Goal: Information Seeking & Learning: Compare options

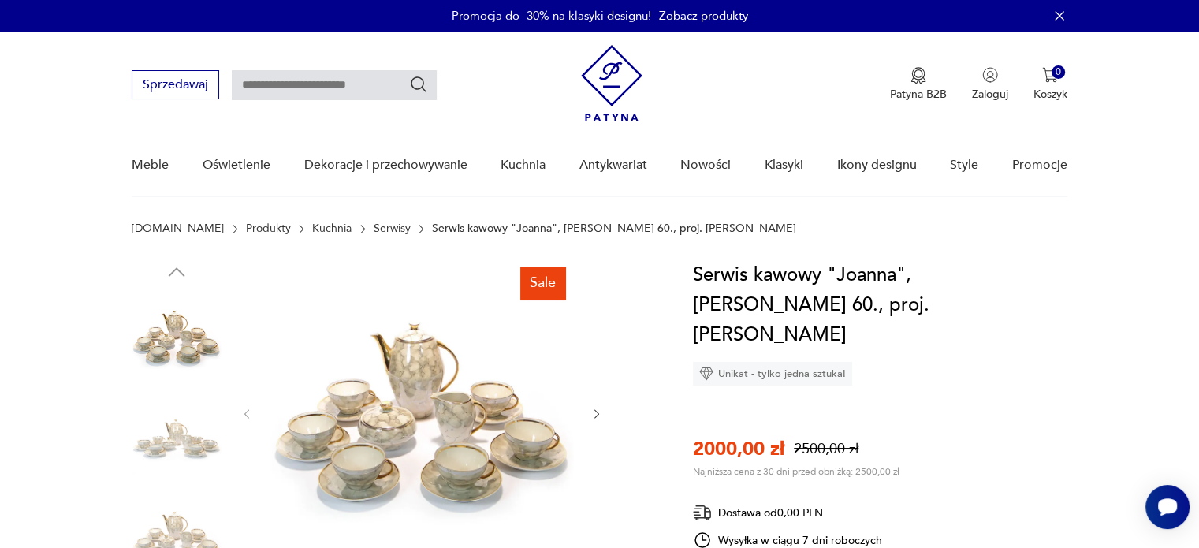
click at [432, 448] on img at bounding box center [422, 412] width 304 height 304
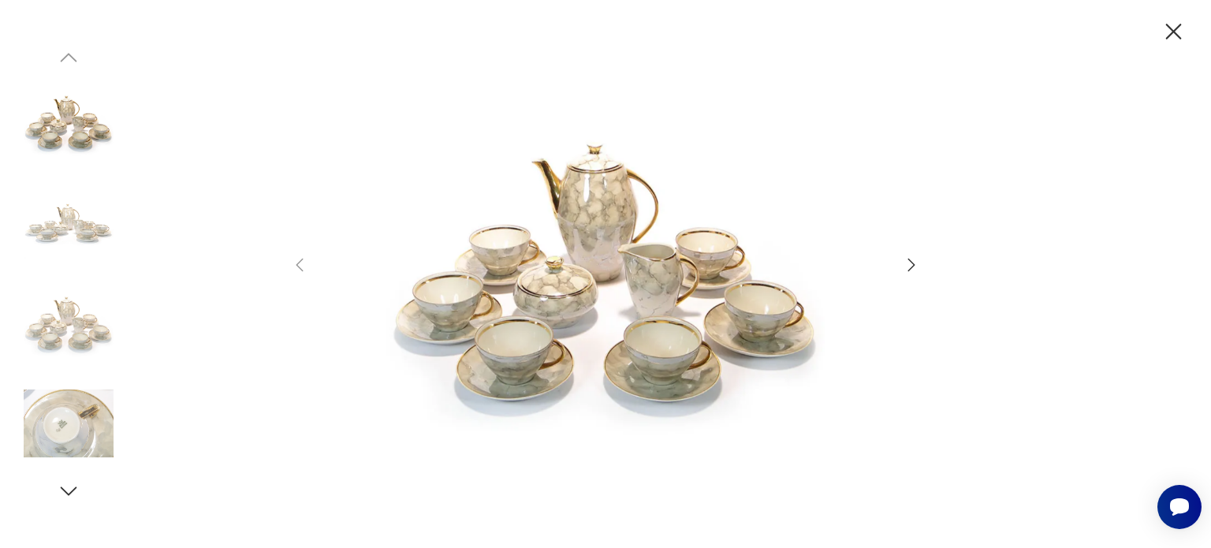
click at [906, 261] on icon "button" at bounding box center [911, 264] width 19 height 19
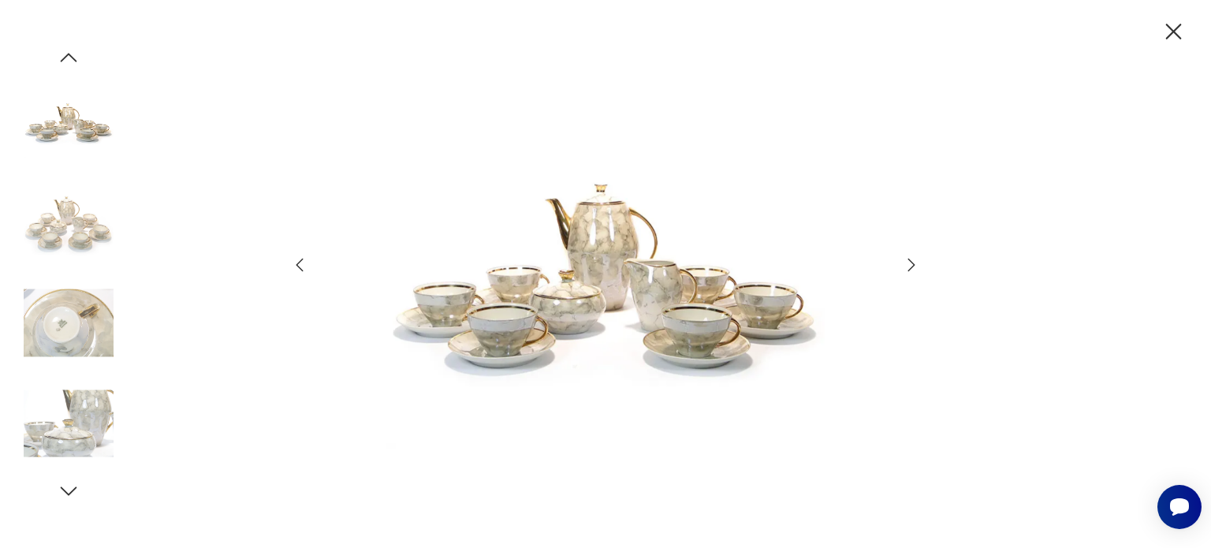
click at [906, 261] on icon "button" at bounding box center [911, 264] width 19 height 19
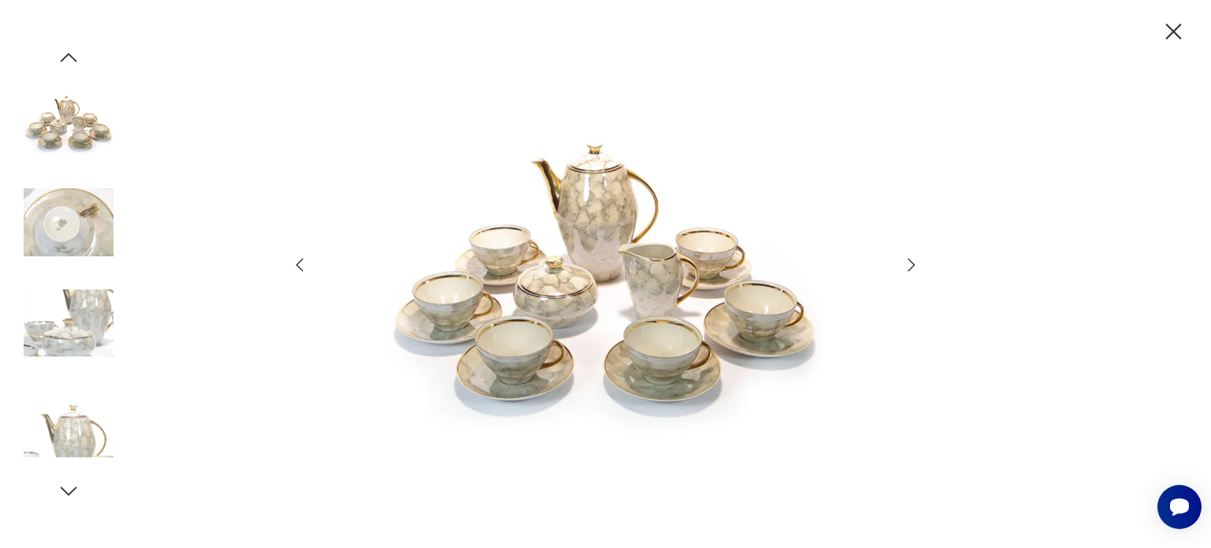
click at [906, 261] on icon "button" at bounding box center [911, 264] width 19 height 19
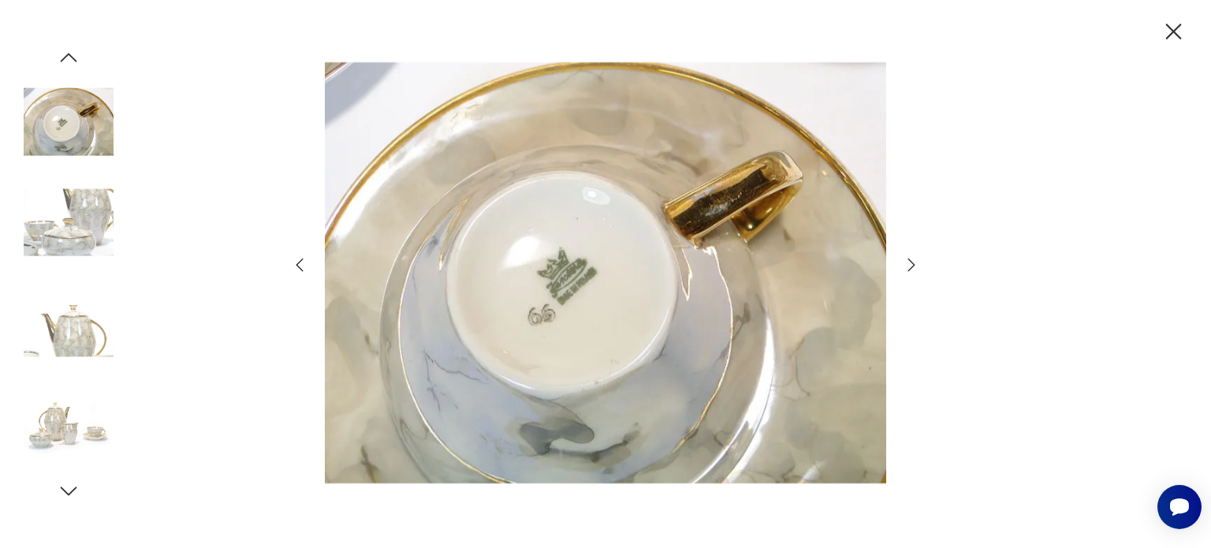
click at [906, 261] on icon "button" at bounding box center [911, 264] width 19 height 19
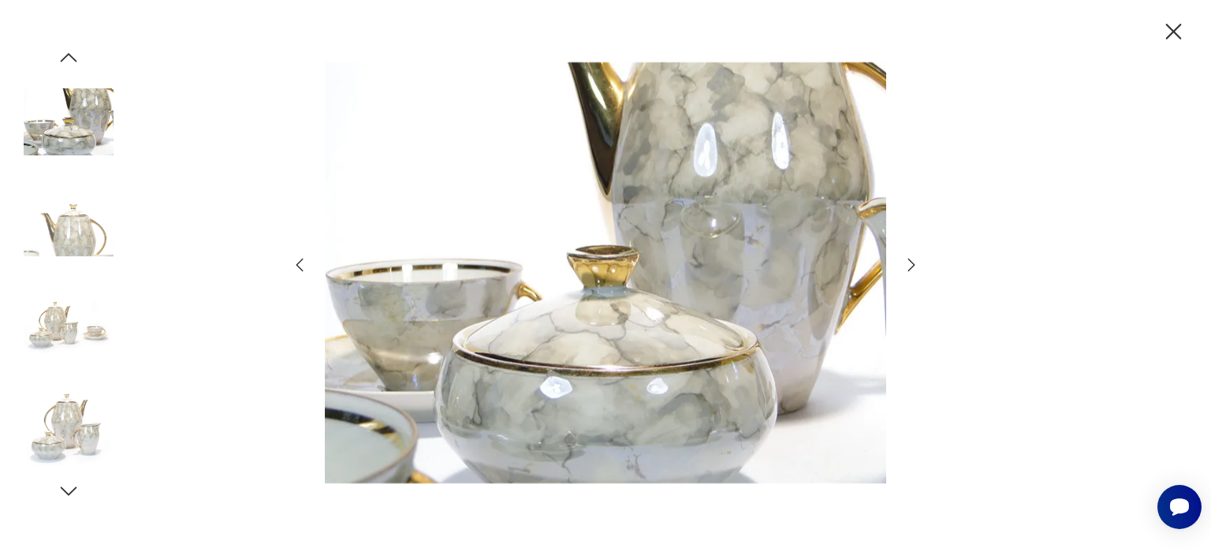
click at [1170, 27] on icon "button" at bounding box center [1174, 32] width 28 height 28
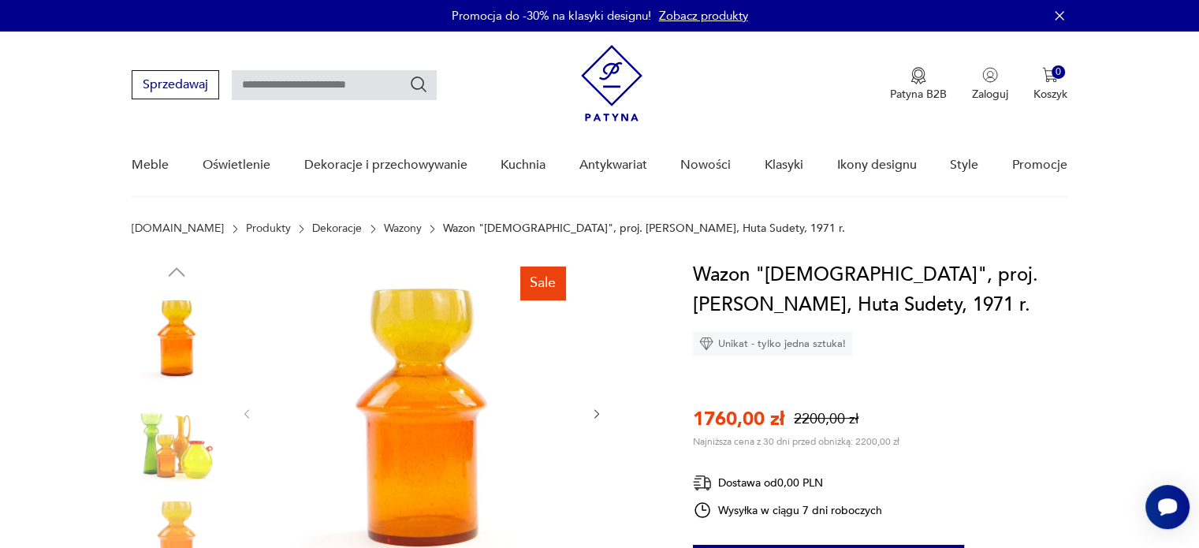
click at [166, 452] on img at bounding box center [177, 438] width 90 height 90
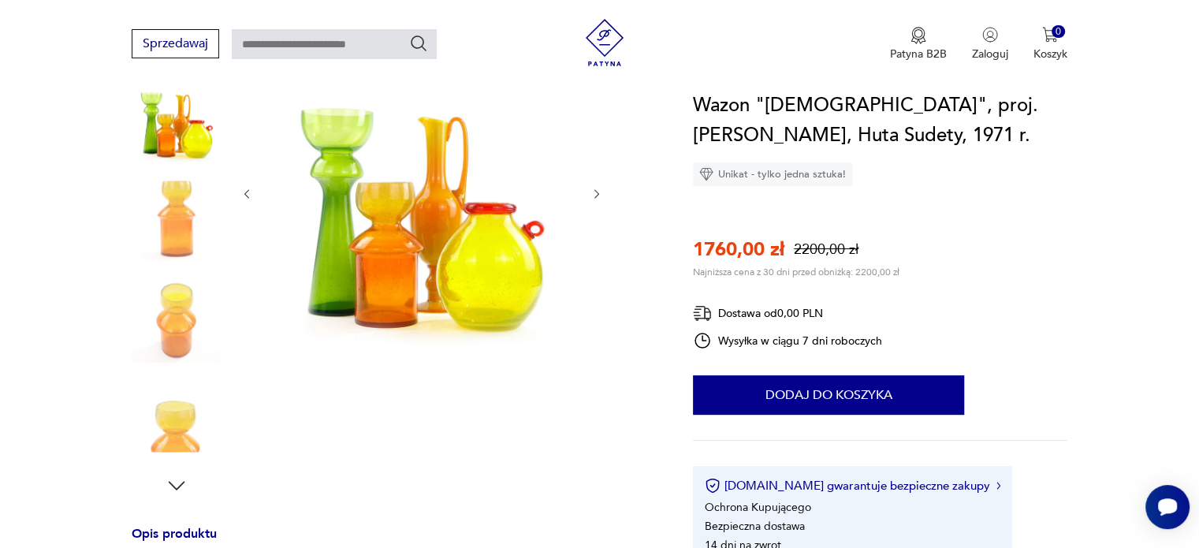
scroll to position [221, 0]
